Goal: Register for event/course

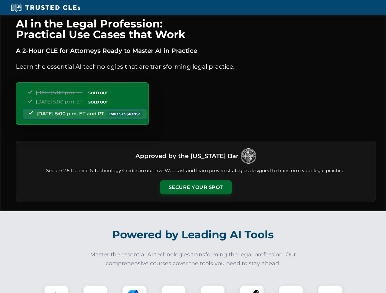
click at [196, 188] on button "Secure Your Spot" at bounding box center [196, 188] width 72 height 14
click at [56, 289] on img at bounding box center [56, 298] width 18 height 18
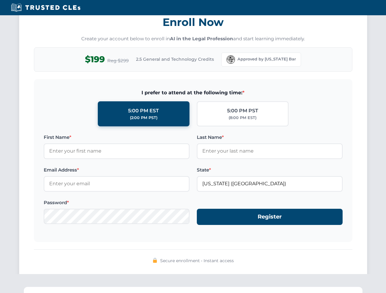
scroll to position [600, 0]
